Goal: Complete application form

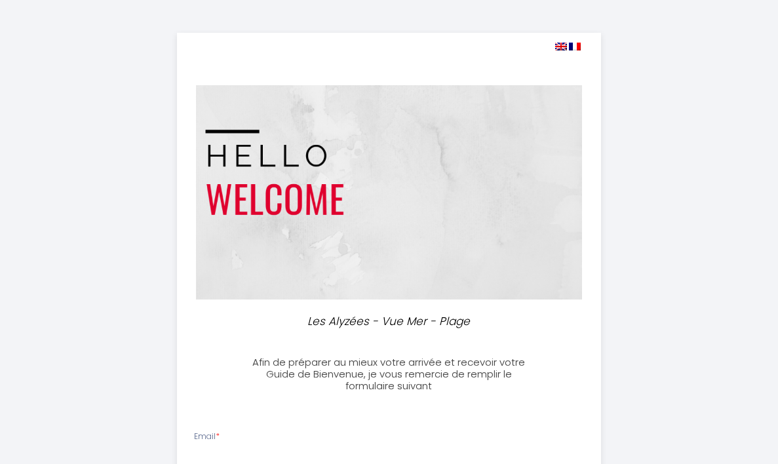
select select
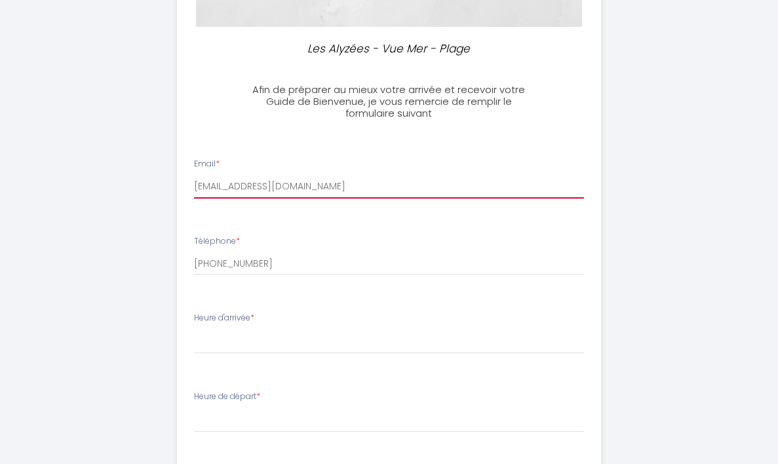
scroll to position [296, 0]
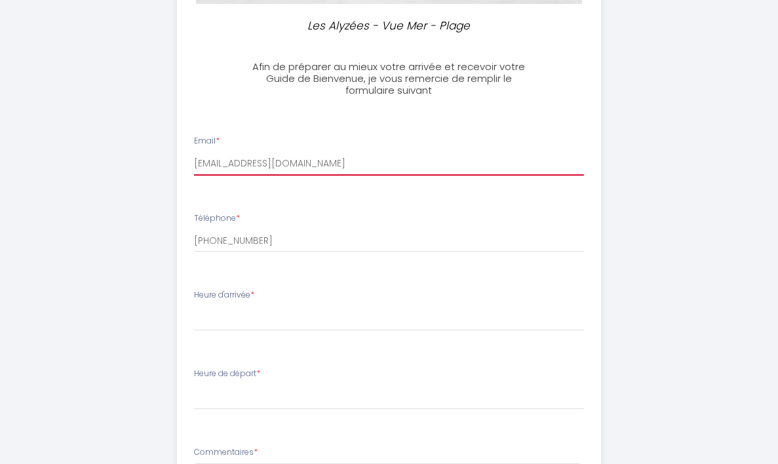
type input "[EMAIL_ADDRESS][DOMAIN_NAME]"
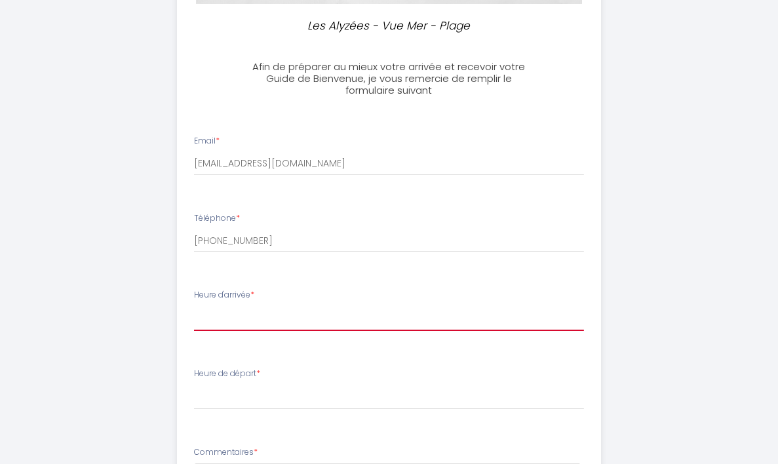
select select "15:00"
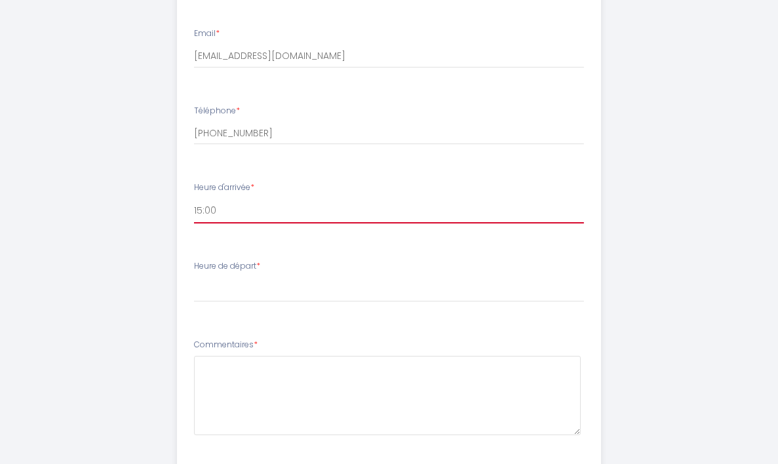
scroll to position [408, 0]
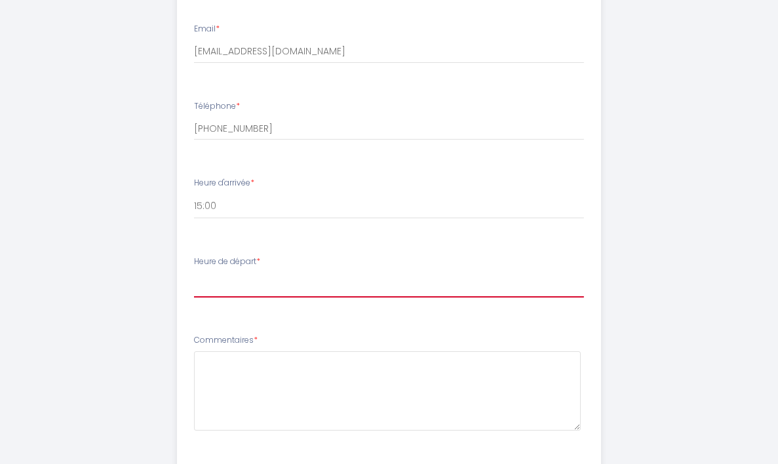
select select "11:00"
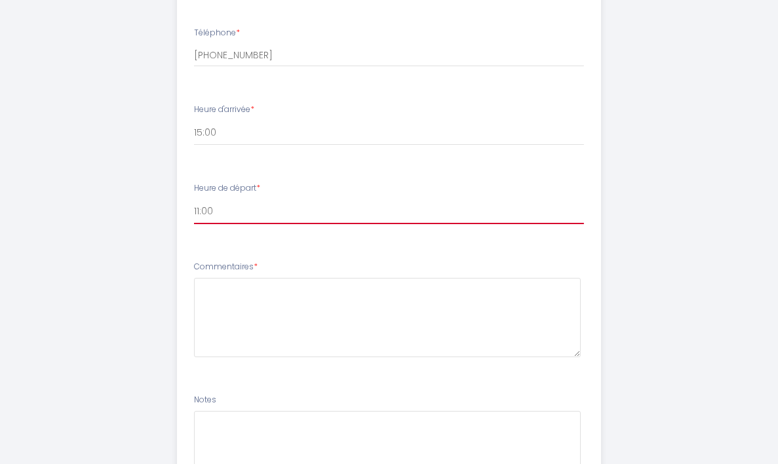
scroll to position [489, 0]
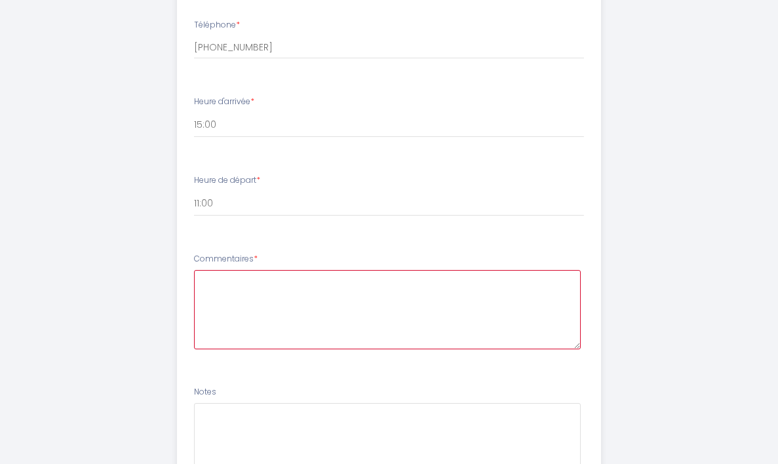
click at [299, 326] on textarea at bounding box center [387, 309] width 387 height 79
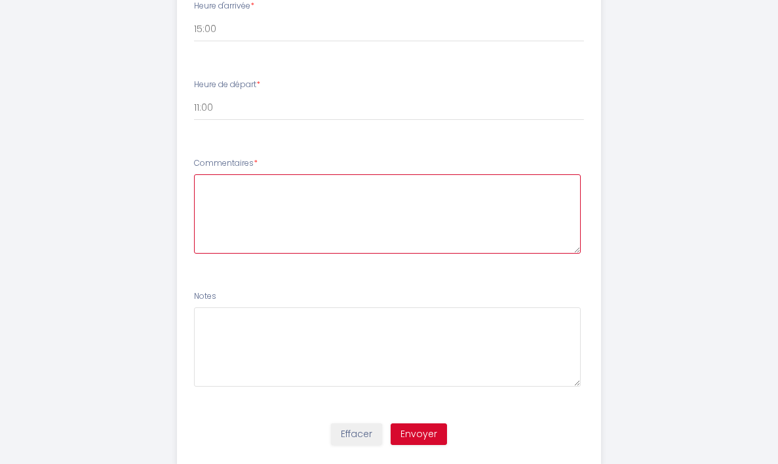
scroll to position [606, 0]
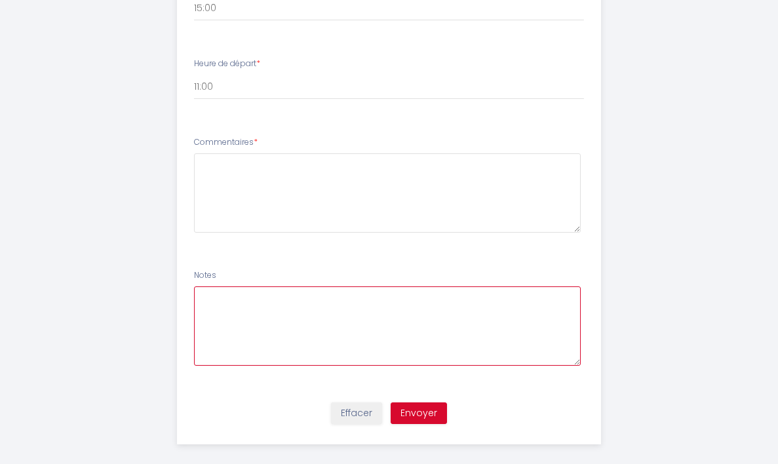
click at [298, 326] on textarea at bounding box center [387, 325] width 387 height 79
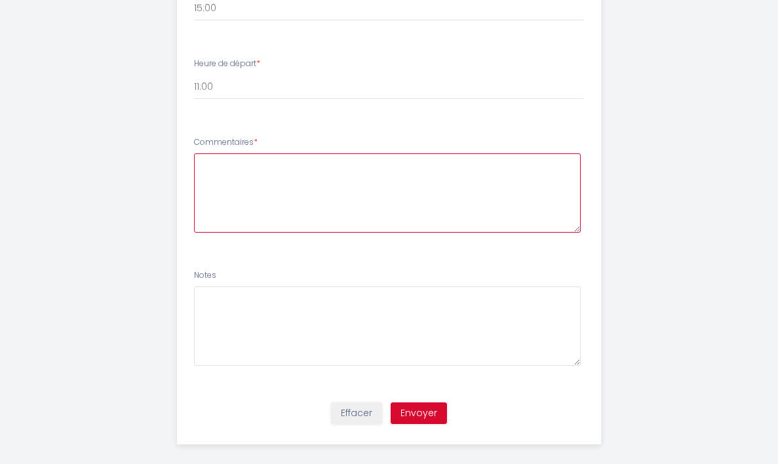
click at [299, 212] on textarea at bounding box center [387, 192] width 387 height 79
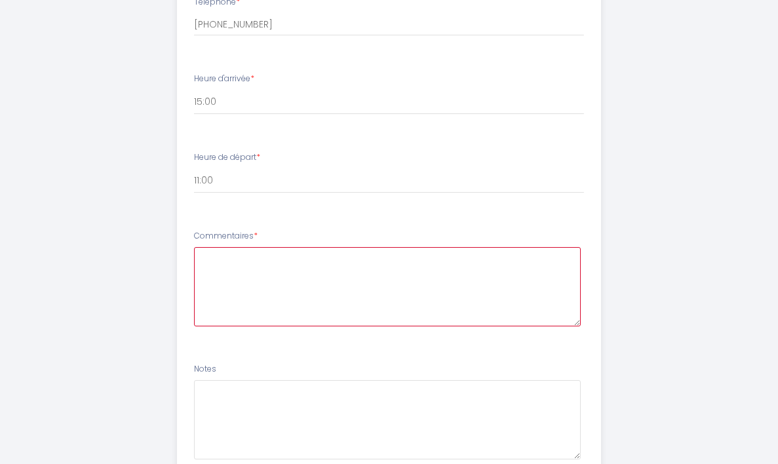
scroll to position [522, 0]
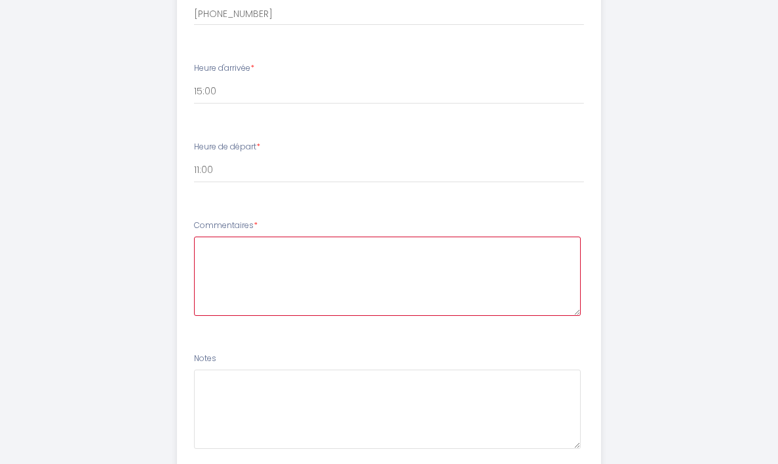
type textarea ";"
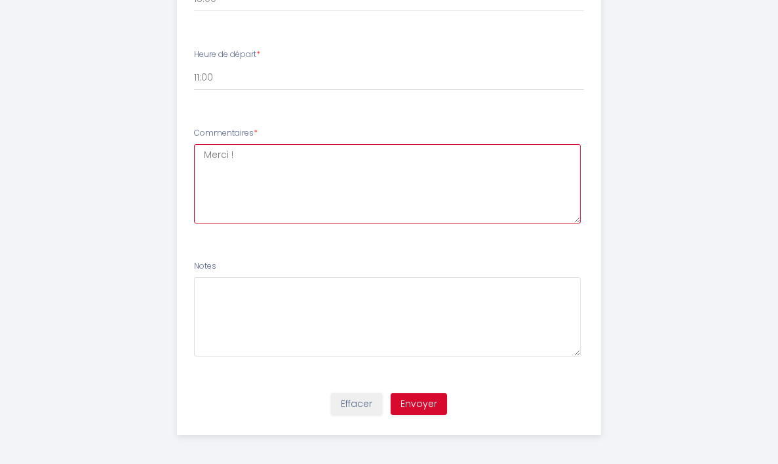
scroll to position [614, 0]
type textarea "Merci !"
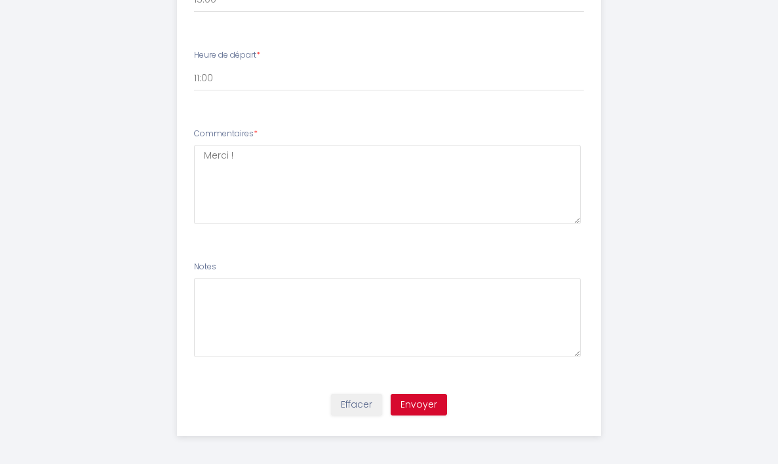
click at [415, 404] on button "Envoyer" at bounding box center [419, 405] width 56 height 22
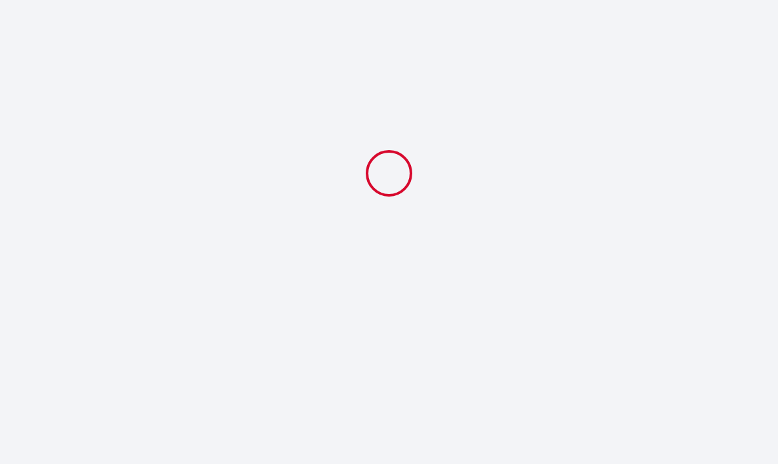
select select "15:00"
select select "11:00"
